Goal: Information Seeking & Learning: Learn about a topic

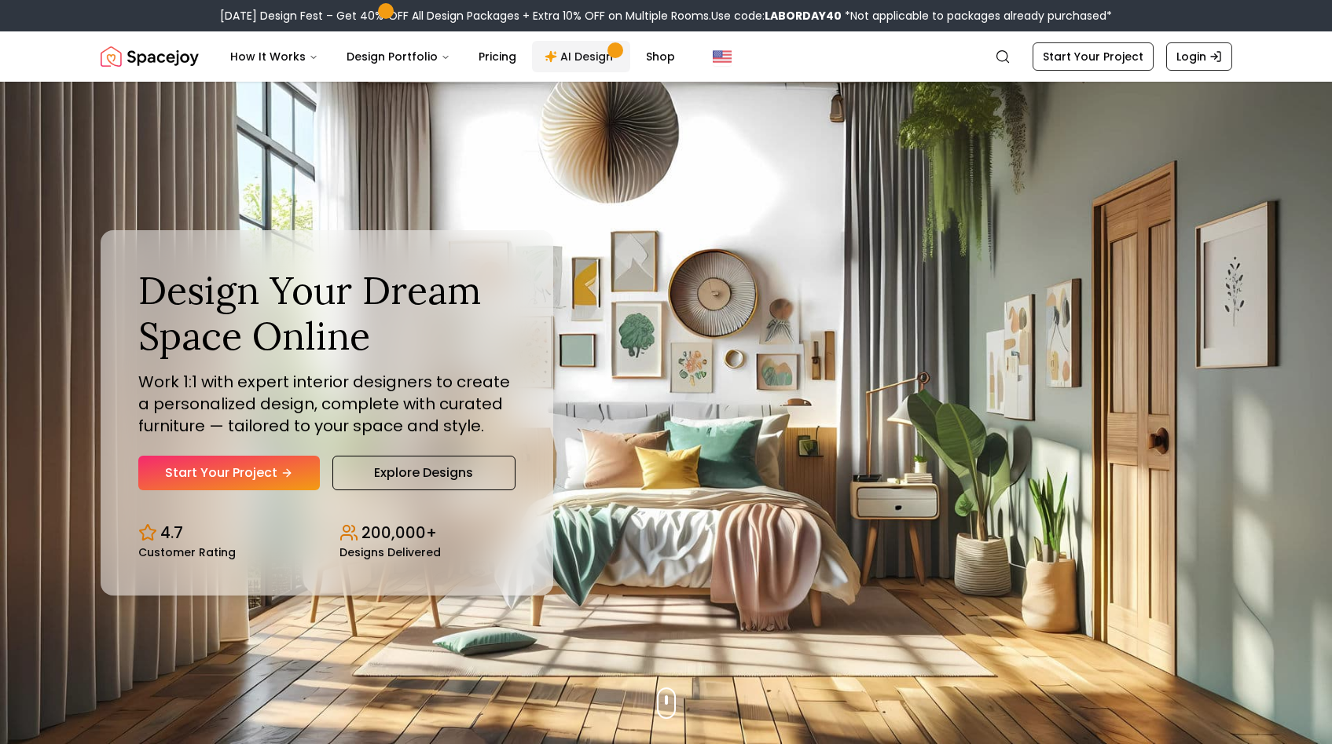
click at [583, 57] on link "AI Design" at bounding box center [581, 56] width 98 height 31
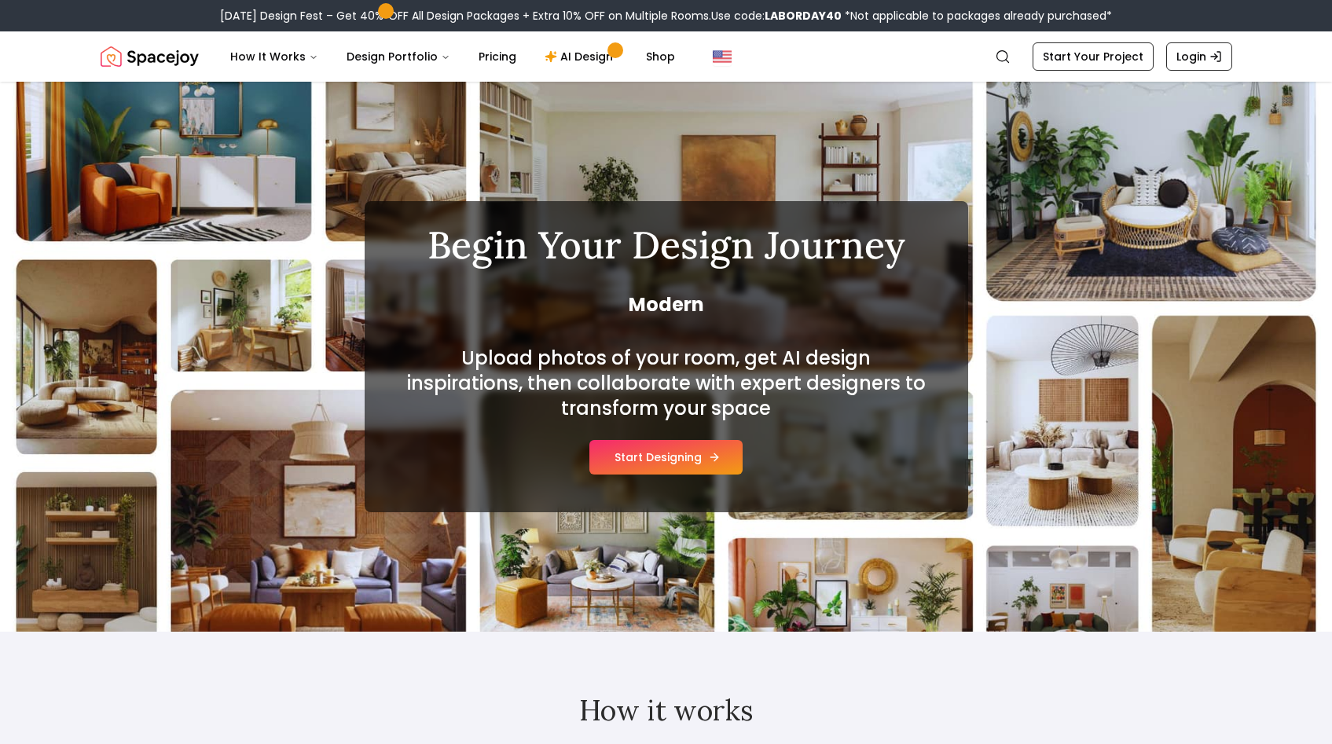
click at [625, 464] on button "Start Designing" at bounding box center [665, 457] width 153 height 35
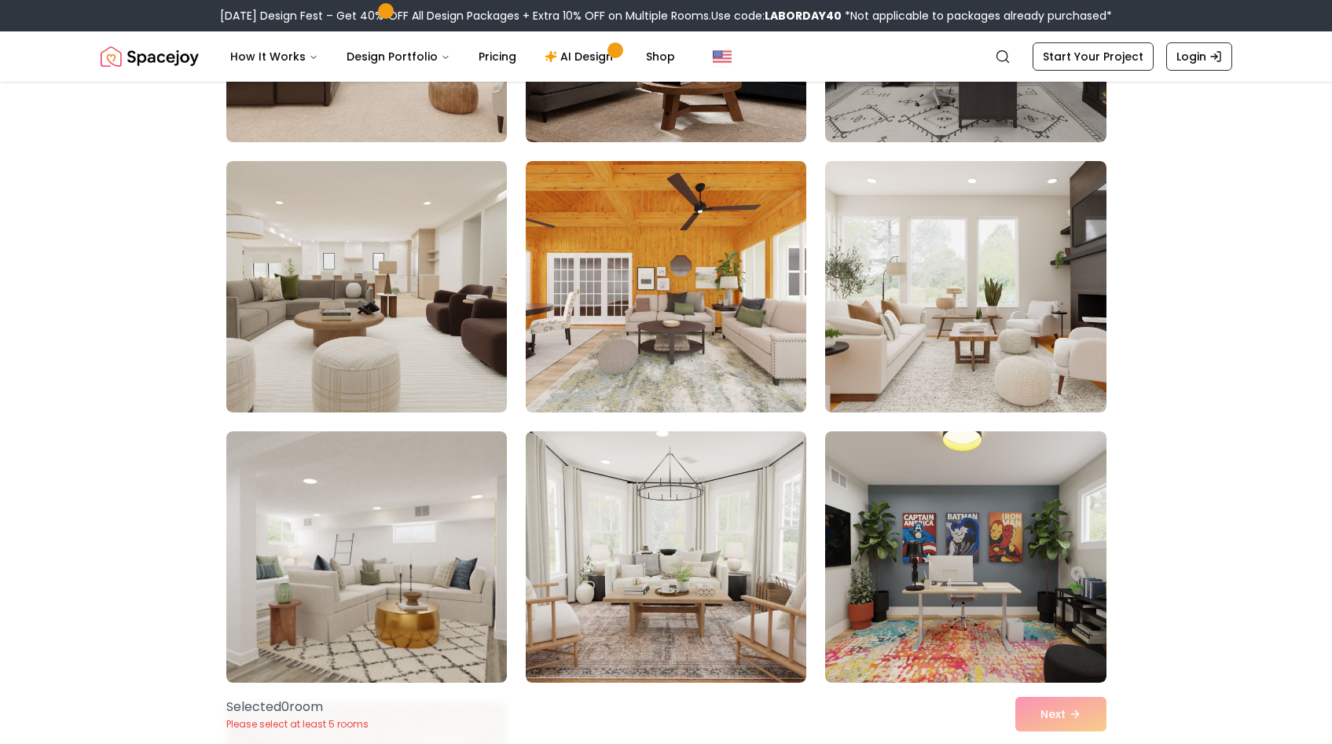
scroll to position [409, 0]
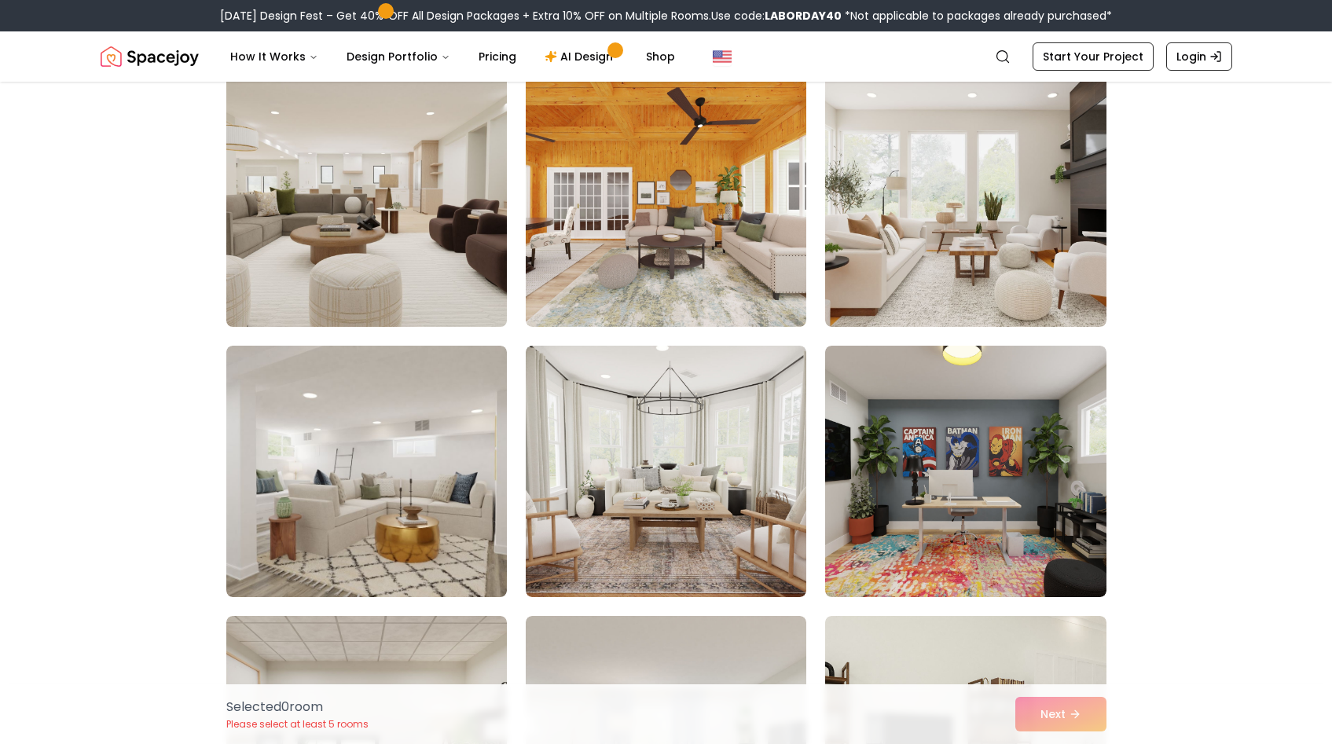
click at [427, 244] on img at bounding box center [366, 201] width 295 height 264
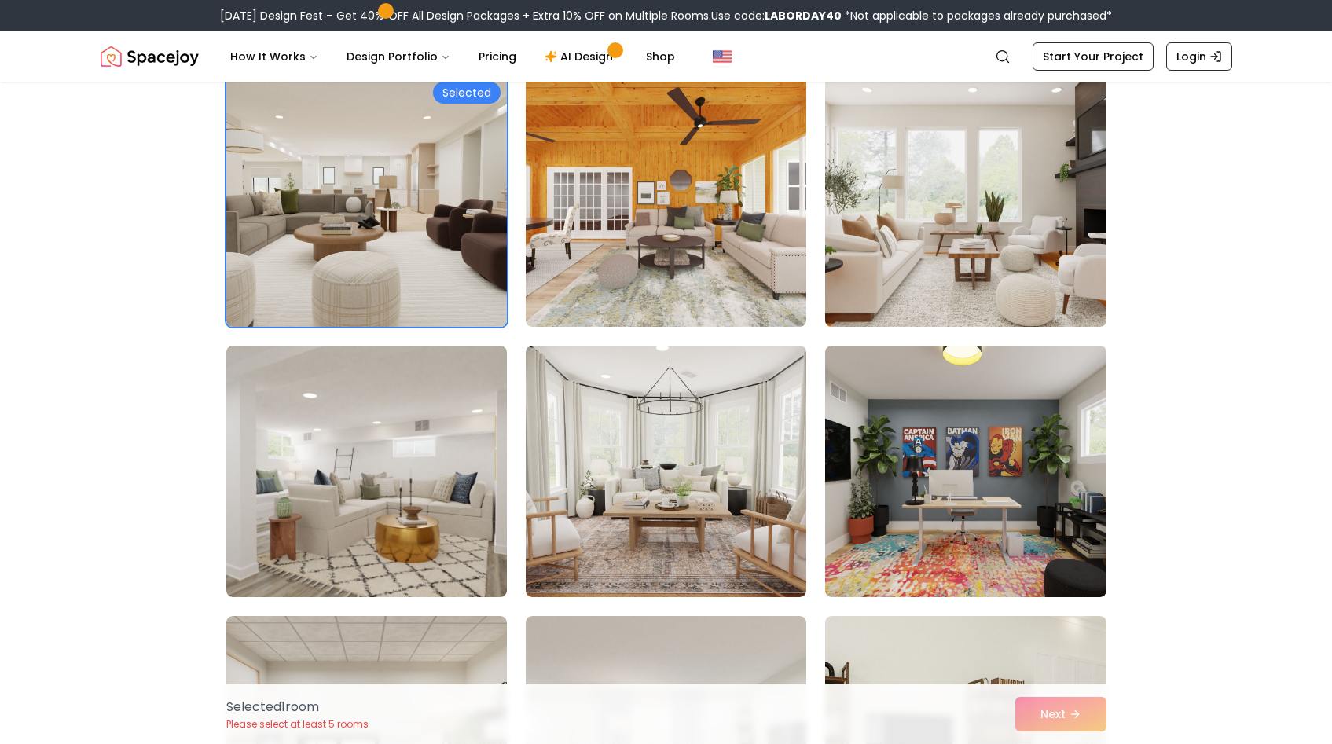
click at [926, 199] on img at bounding box center [965, 201] width 295 height 264
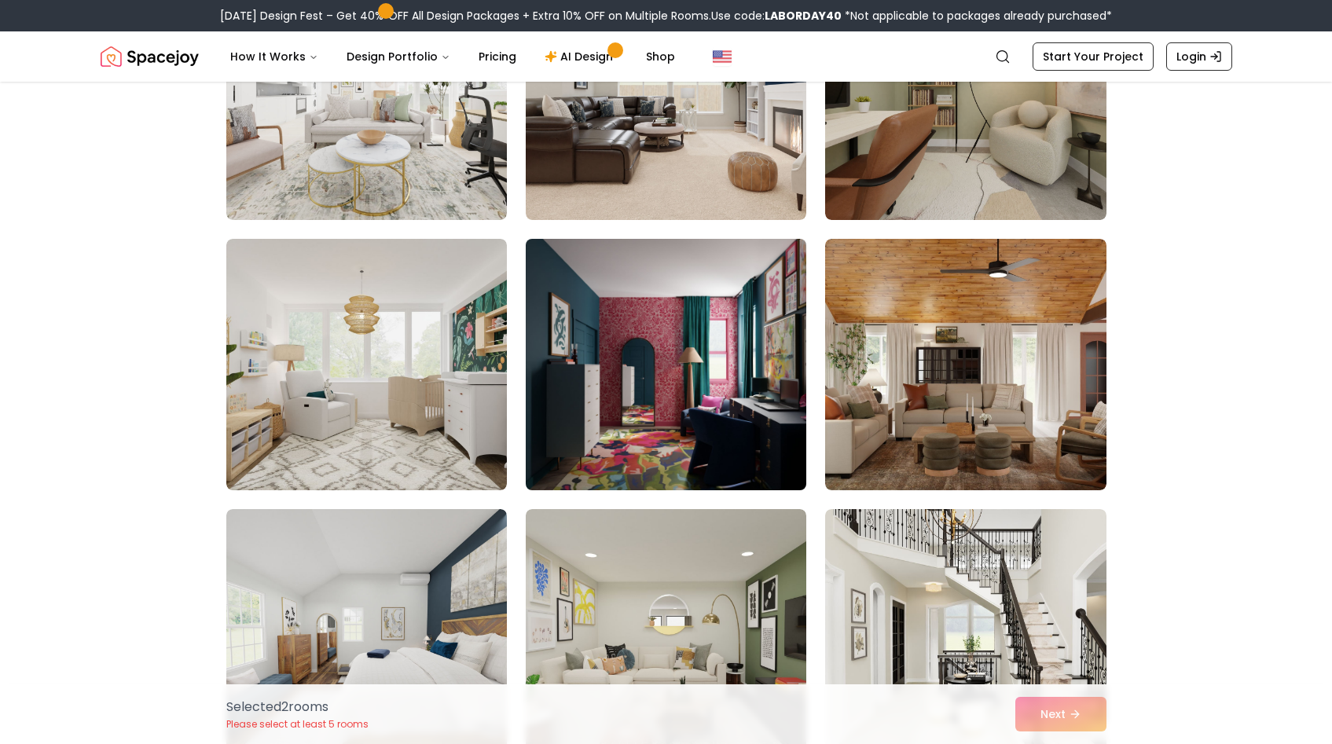
scroll to position [3427, 0]
